Goal: Task Accomplishment & Management: Manage account settings

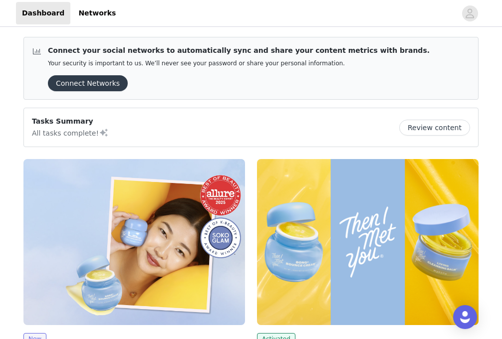
scroll to position [160, 0]
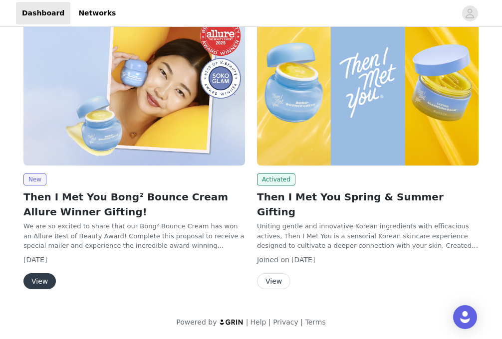
click at [280, 273] on button "View" at bounding box center [273, 281] width 33 height 16
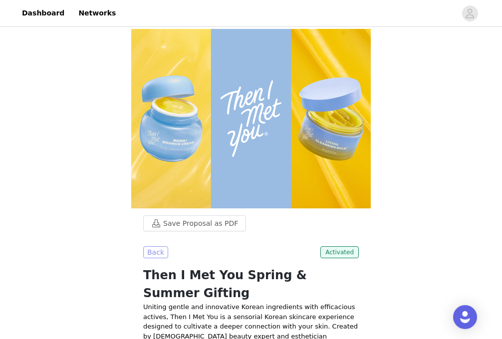
click at [153, 246] on button "Back" at bounding box center [155, 252] width 25 height 12
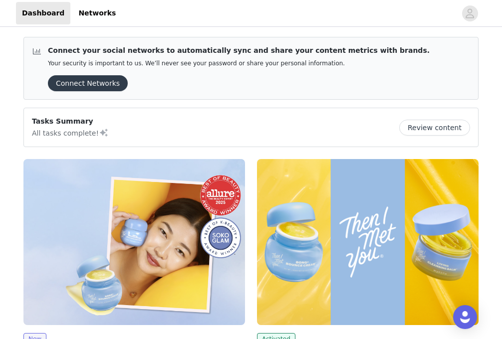
scroll to position [160, 0]
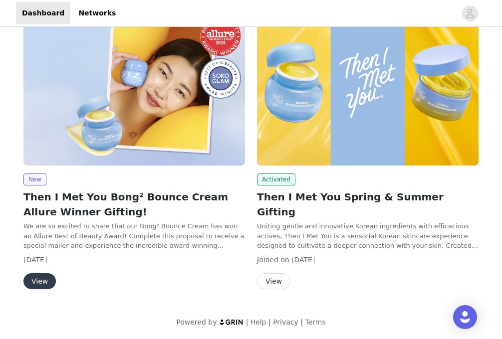
click at [48, 280] on button "View" at bounding box center [39, 281] width 32 height 16
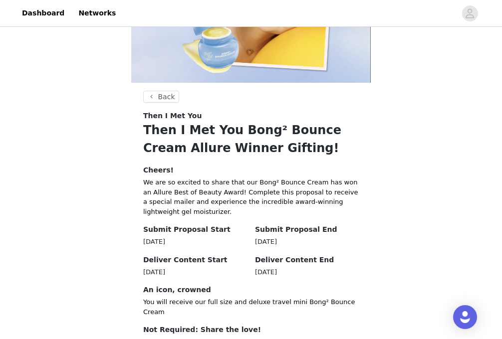
scroll to position [44, 0]
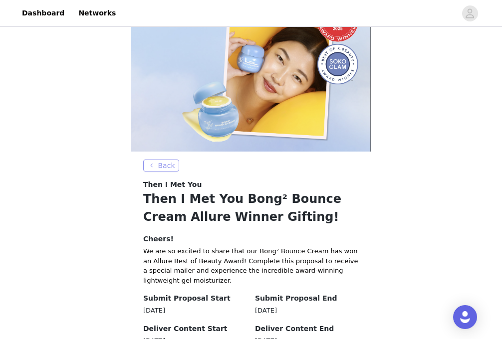
click at [162, 166] on button "Back" at bounding box center [161, 166] width 36 height 12
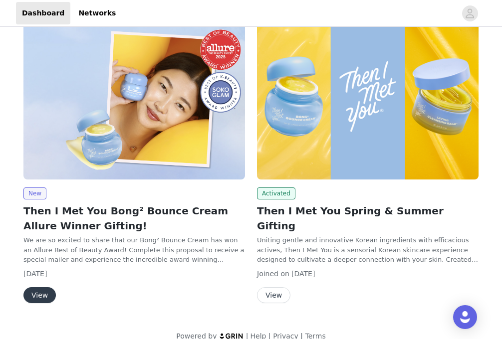
scroll to position [160, 0]
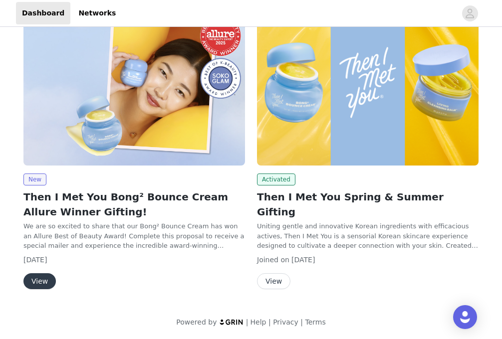
click at [53, 272] on div "New Then I Met You Bong² Bounce Cream Allure Winner Gifting! We are so excited …" at bounding box center [133, 232] width 221 height 116
click at [50, 277] on button "View" at bounding box center [39, 281] width 32 height 16
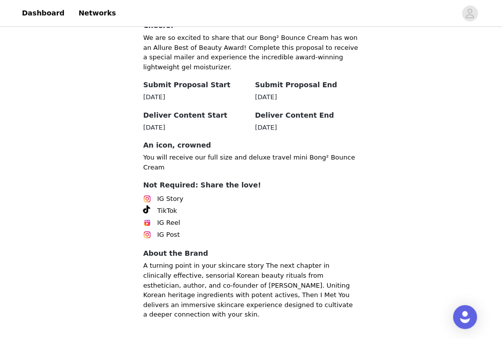
scroll to position [305, 0]
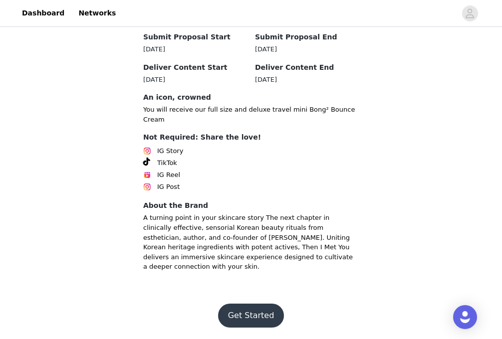
click at [236, 308] on button "Get Started" at bounding box center [251, 316] width 66 height 24
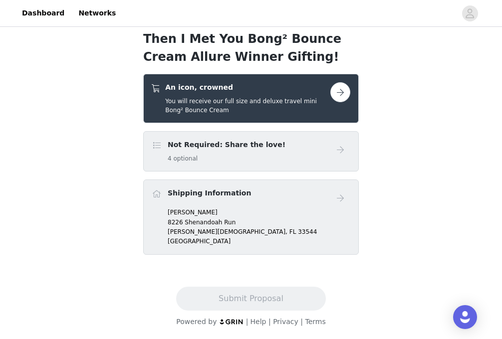
scroll to position [171, 0]
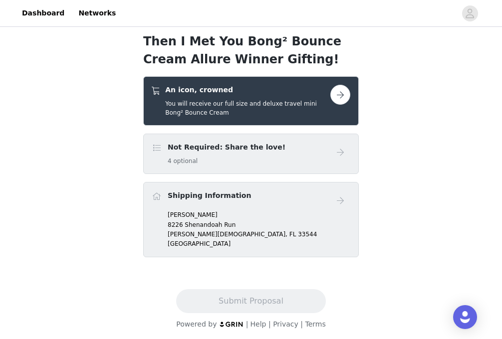
click at [281, 149] on div "Not Required: Share the love! 4 optional" at bounding box center [241, 153] width 179 height 23
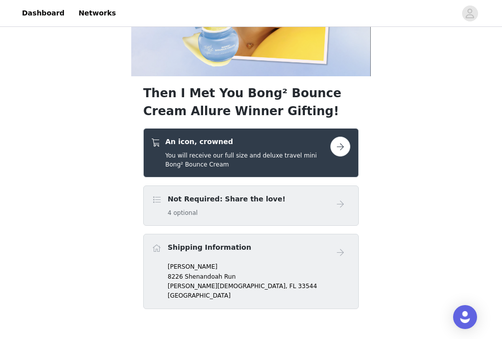
click at [345, 148] on button "button" at bounding box center [340, 147] width 20 height 20
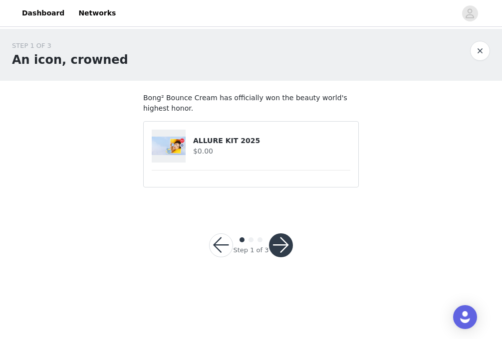
click at [282, 246] on button "button" at bounding box center [281, 245] width 24 height 24
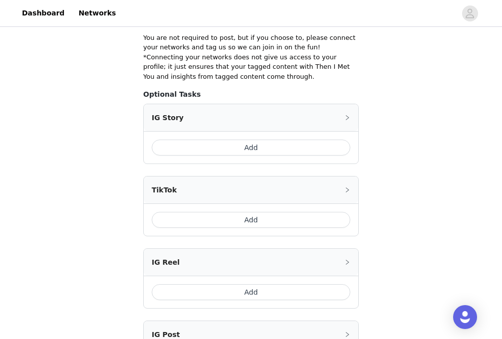
scroll to position [326, 0]
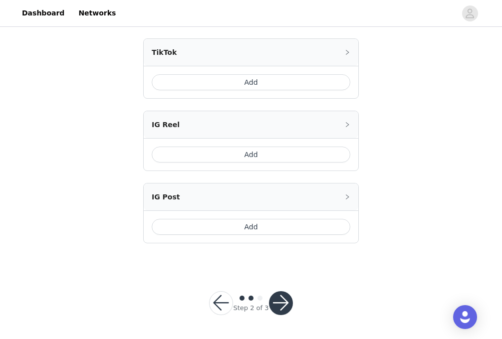
click at [283, 301] on button "button" at bounding box center [281, 303] width 24 height 24
click at [284, 296] on button "button" at bounding box center [281, 303] width 24 height 24
click at [279, 302] on button "button" at bounding box center [281, 303] width 24 height 24
click at [281, 305] on button "button" at bounding box center [281, 303] width 24 height 24
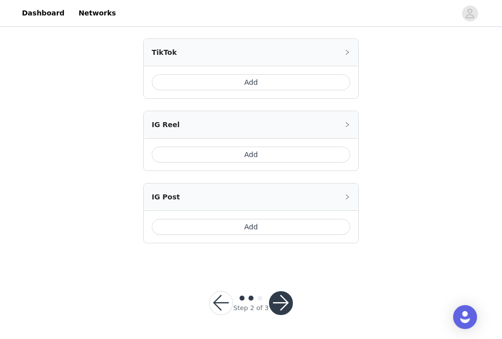
click at [223, 302] on button "button" at bounding box center [221, 303] width 24 height 24
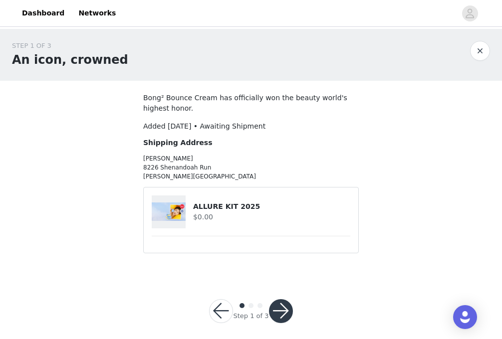
click at [223, 302] on button "button" at bounding box center [221, 311] width 24 height 24
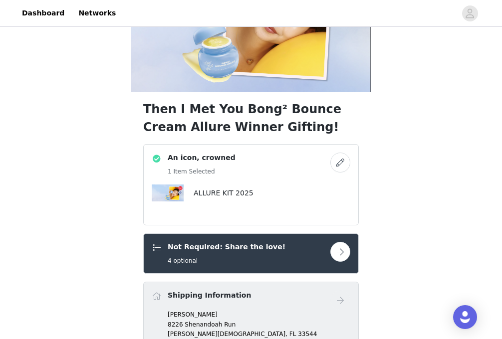
scroll to position [86, 0]
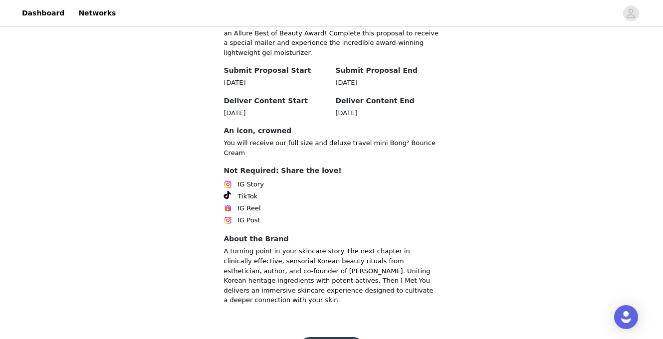
scroll to position [271, 0]
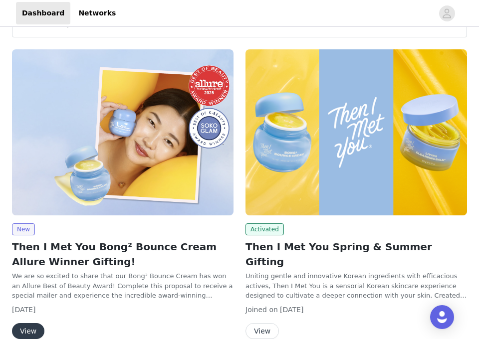
scroll to position [160, 0]
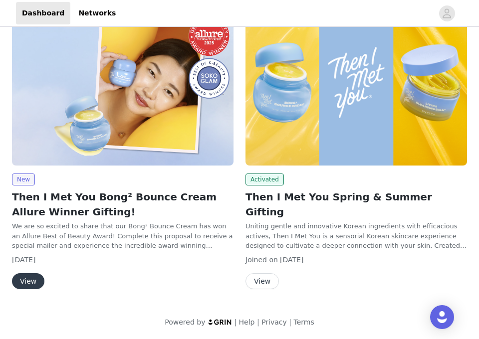
click at [27, 281] on button "View" at bounding box center [28, 281] width 32 height 16
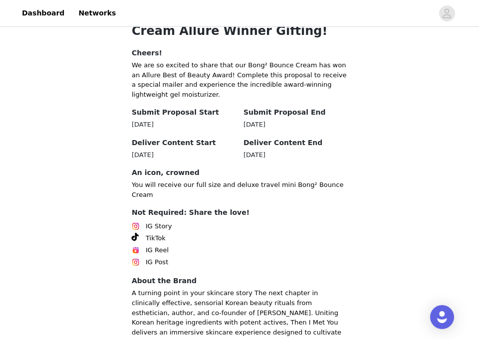
scroll to position [305, 0]
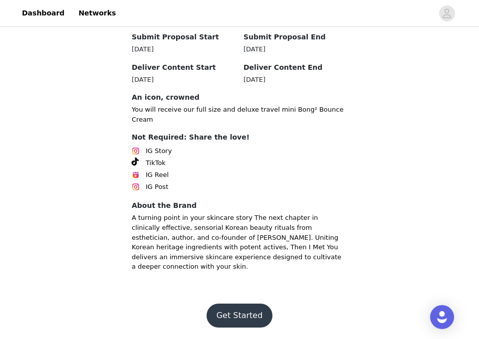
click at [239, 305] on button "Get Started" at bounding box center [239, 316] width 66 height 24
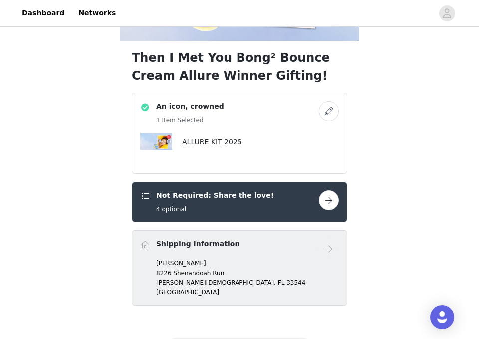
scroll to position [205, 0]
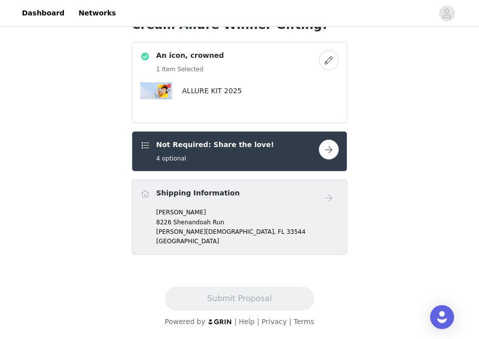
click at [330, 153] on button "button" at bounding box center [329, 150] width 20 height 20
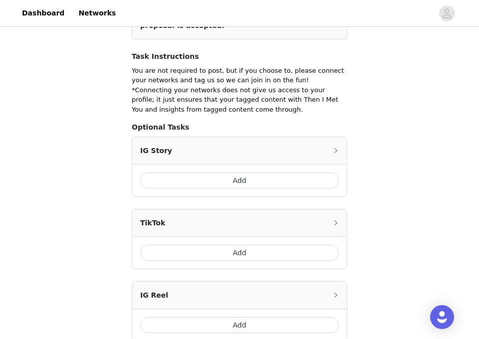
scroll to position [326, 0]
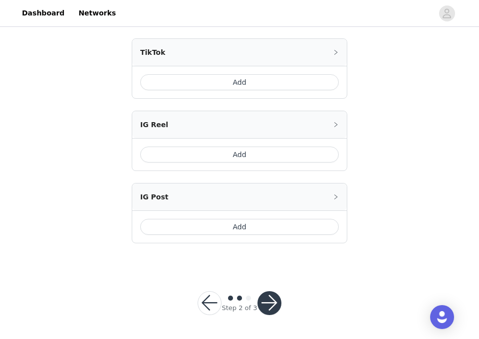
click at [279, 297] on button "button" at bounding box center [269, 303] width 24 height 24
click at [273, 302] on button "button" at bounding box center [269, 303] width 24 height 24
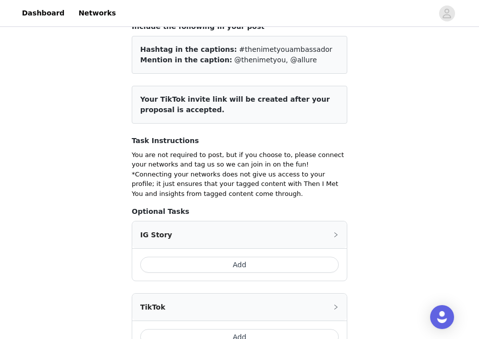
scroll to position [113, 0]
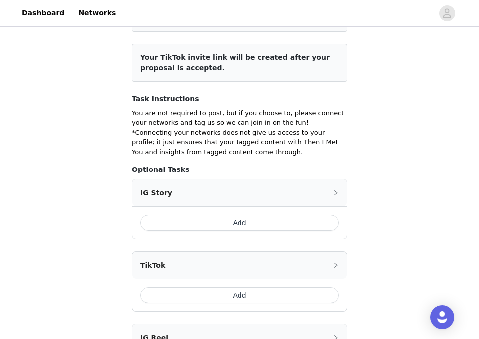
click at [338, 193] on icon "icon: right" at bounding box center [336, 193] width 6 height 6
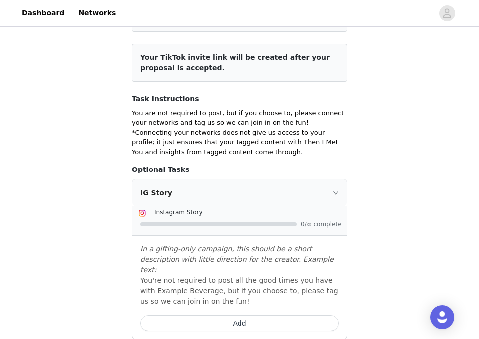
click at [338, 193] on icon "icon: right" at bounding box center [336, 193] width 6 height 6
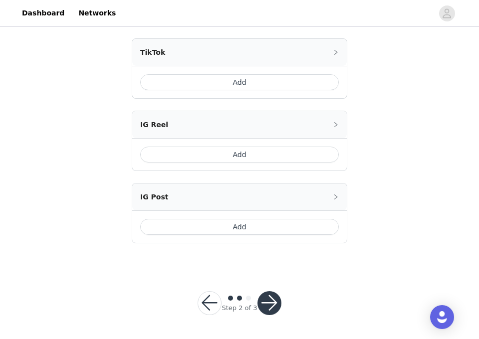
click at [304, 229] on button "Add" at bounding box center [239, 227] width 199 height 16
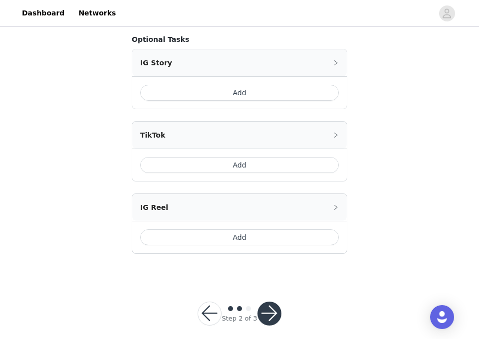
scroll to position [429, 0]
click at [300, 230] on button "Add" at bounding box center [239, 238] width 199 height 16
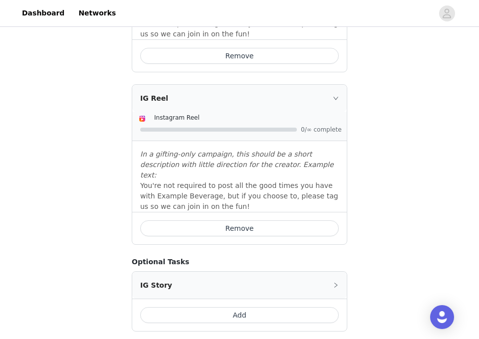
scroll to position [337, 0]
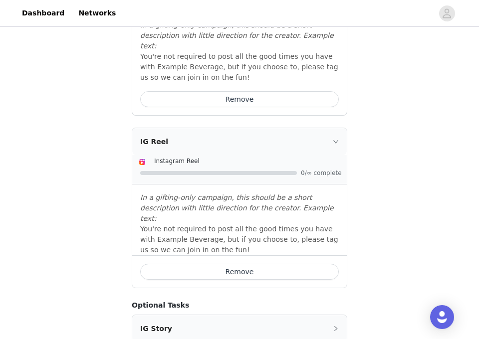
click at [332, 129] on div "IG Reel" at bounding box center [239, 141] width 214 height 27
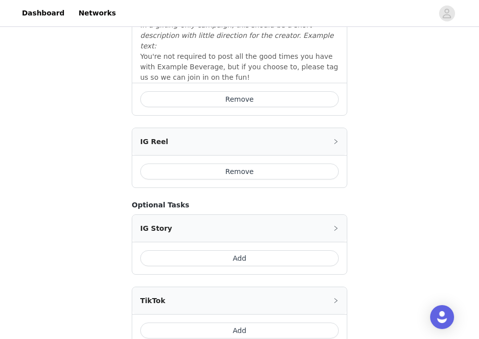
scroll to position [189, 0]
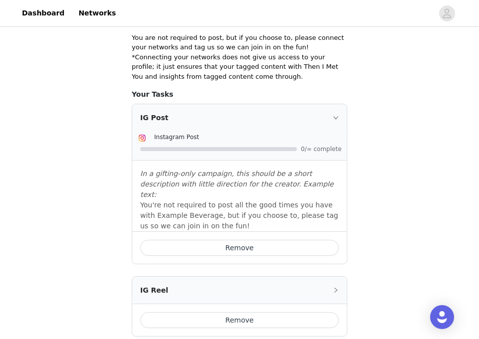
click at [332, 129] on div "IG Post" at bounding box center [239, 117] width 214 height 27
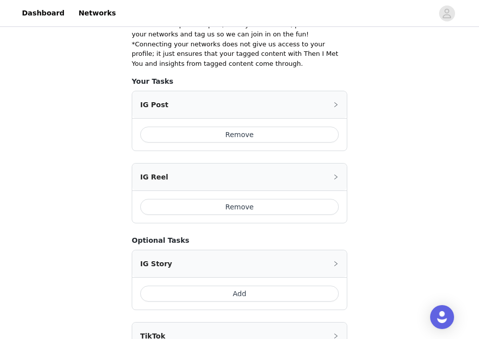
scroll to position [341, 0]
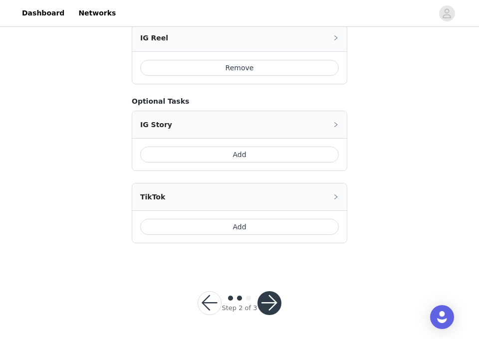
click at [268, 302] on button "button" at bounding box center [269, 303] width 24 height 24
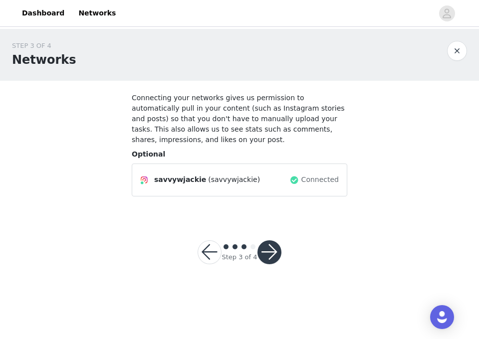
click at [217, 254] on button "button" at bounding box center [210, 252] width 24 height 24
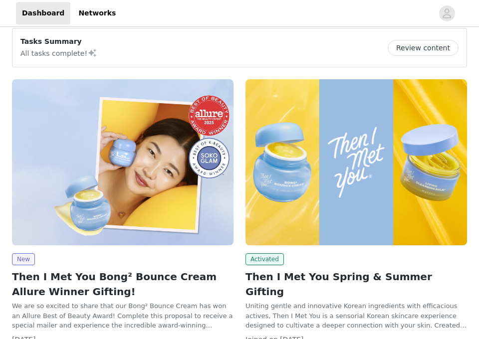
scroll to position [131, 0]
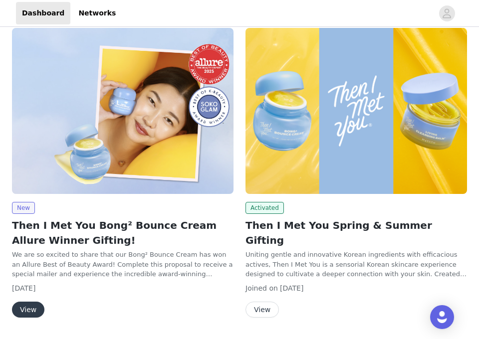
click at [36, 307] on button "View" at bounding box center [28, 310] width 32 height 16
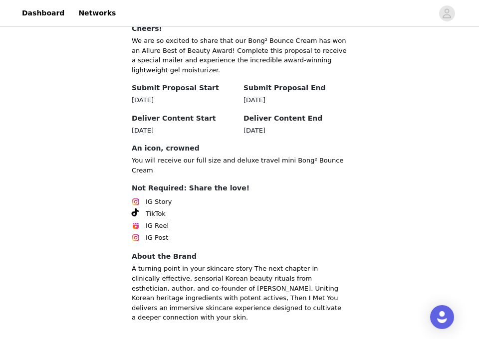
scroll to position [305, 0]
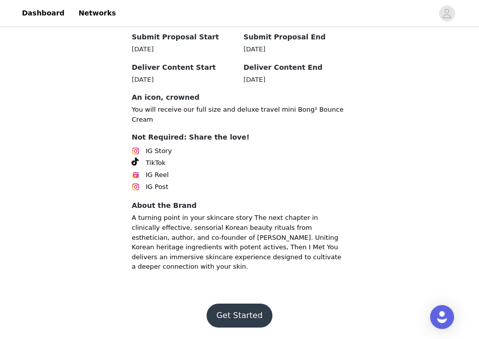
click at [230, 312] on button "Get Started" at bounding box center [239, 316] width 66 height 24
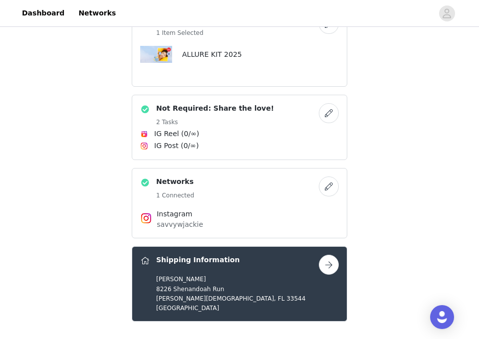
scroll to position [281, 0]
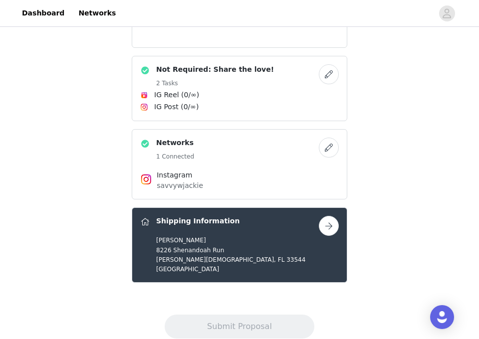
click at [334, 72] on button "button" at bounding box center [329, 74] width 20 height 20
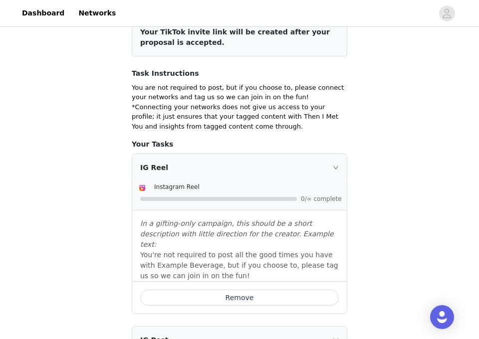
scroll to position [216, 0]
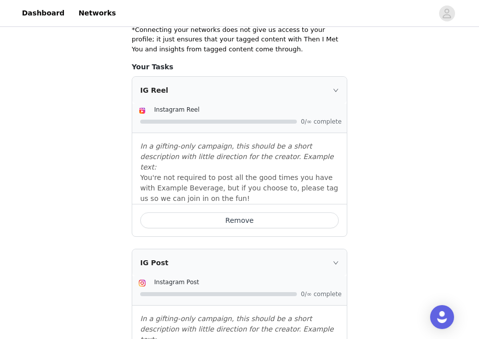
click at [288, 212] on button "Remove" at bounding box center [239, 220] width 199 height 16
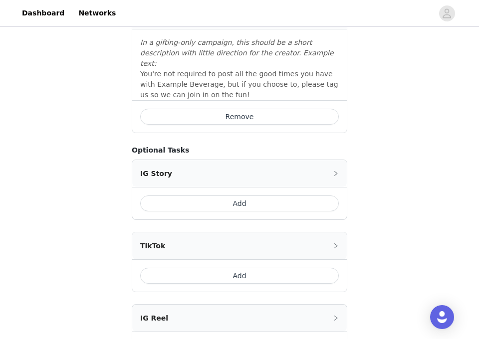
click at [283, 109] on button "Remove" at bounding box center [239, 117] width 199 height 16
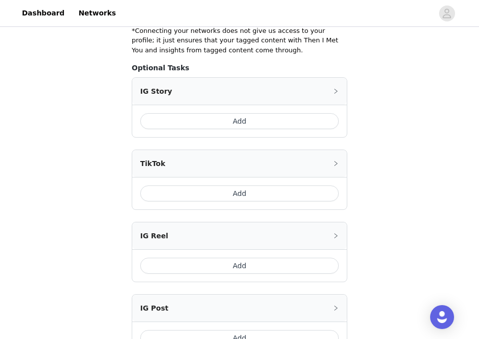
scroll to position [326, 0]
